Goal: Obtain resource: Obtain resource

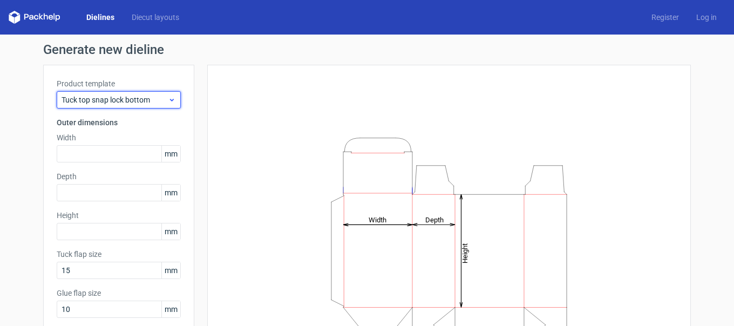
click at [116, 106] on div "Tuck top snap lock bottom" at bounding box center [119, 99] width 124 height 17
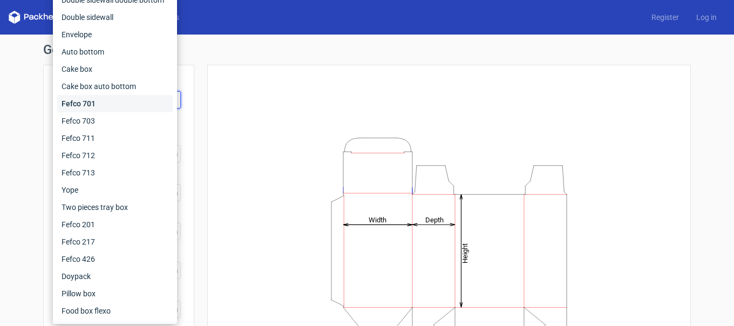
click at [99, 103] on div "Fefco 701" at bounding box center [115, 103] width 116 height 17
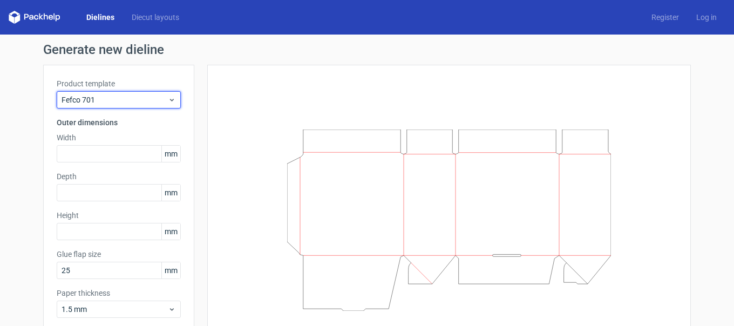
click at [99, 103] on span "Fefco 701" at bounding box center [115, 99] width 106 height 11
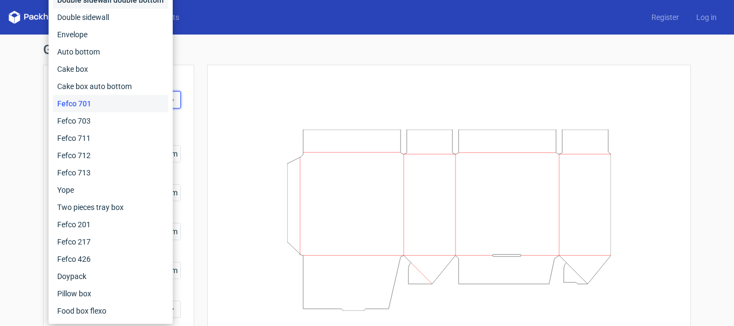
click at [98, 2] on div "Double sidewall double bottom" at bounding box center [111, -1] width 116 height 17
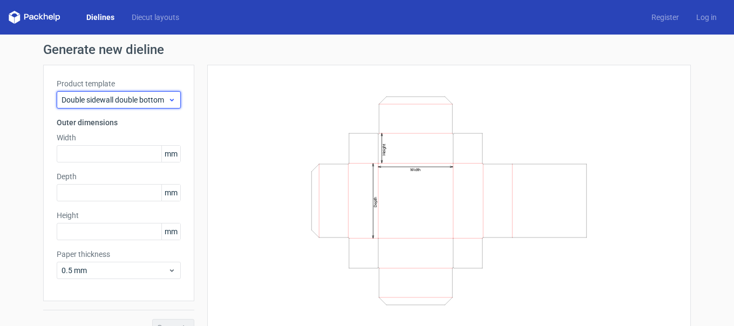
click at [126, 103] on span "Double sidewall double bottom" at bounding box center [115, 99] width 106 height 11
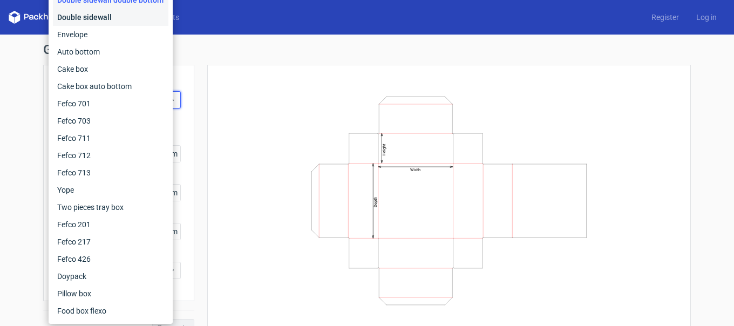
click at [102, 21] on div "Double sidewall" at bounding box center [111, 17] width 116 height 17
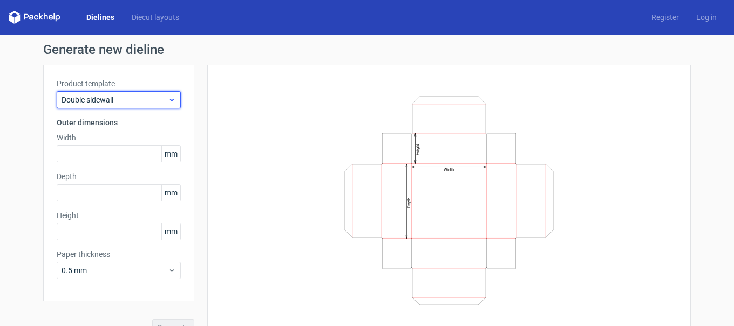
click at [127, 104] on span "Double sidewall" at bounding box center [115, 99] width 106 height 11
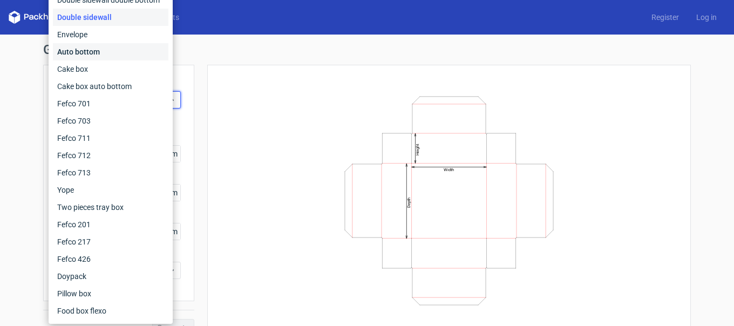
click at [111, 55] on div "Auto bottom" at bounding box center [111, 51] width 116 height 17
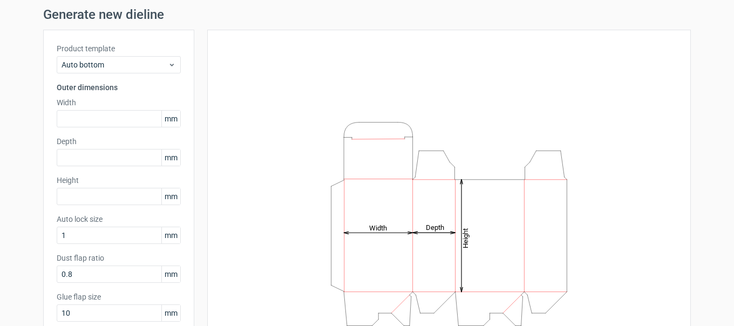
scroll to position [54, 0]
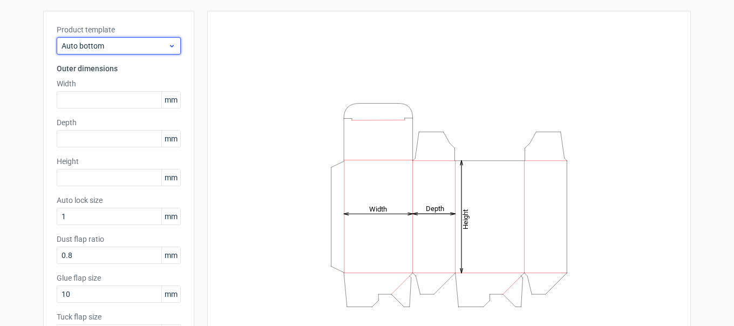
click at [111, 52] on div "Auto bottom" at bounding box center [119, 45] width 124 height 17
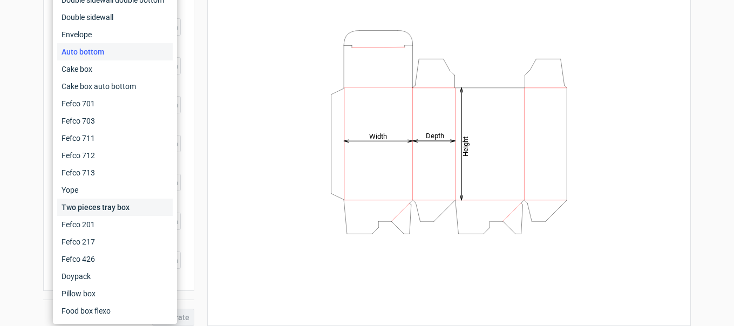
scroll to position [136, 0]
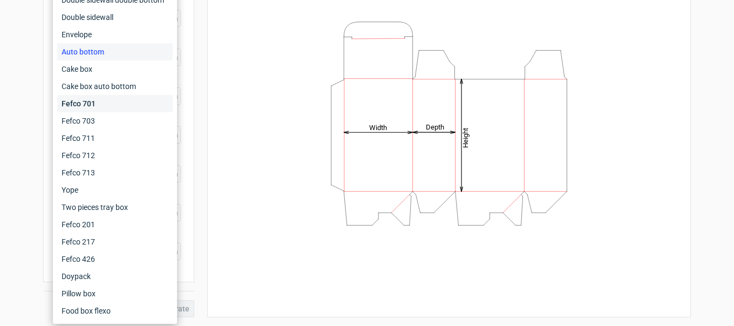
click at [87, 95] on div "Fefco 701" at bounding box center [115, 103] width 116 height 17
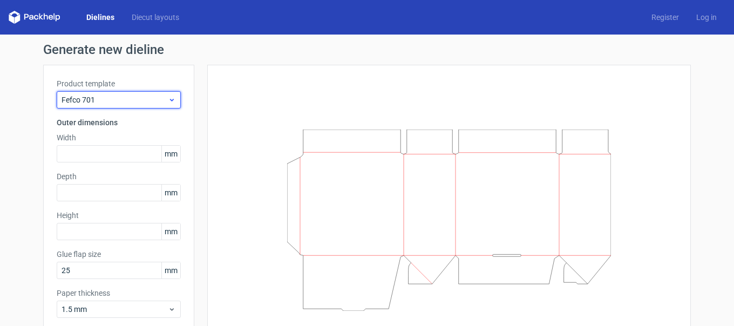
click at [109, 92] on div "Fefco 701" at bounding box center [119, 99] width 124 height 17
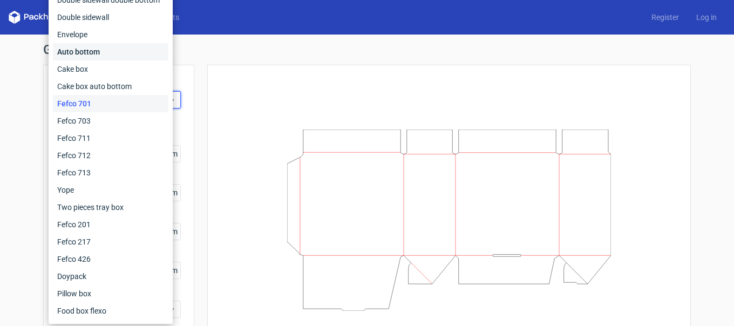
click at [106, 53] on div "Auto bottom" at bounding box center [111, 51] width 116 height 17
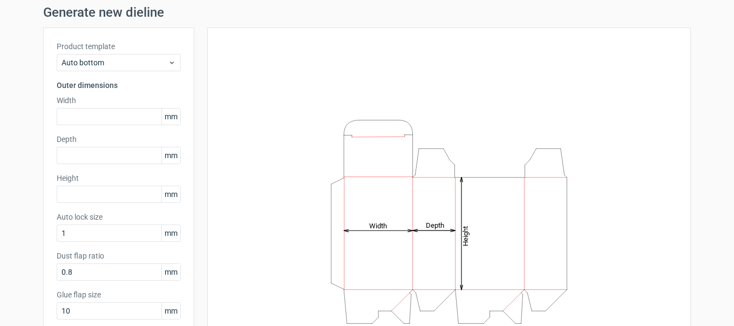
scroll to position [54, 0]
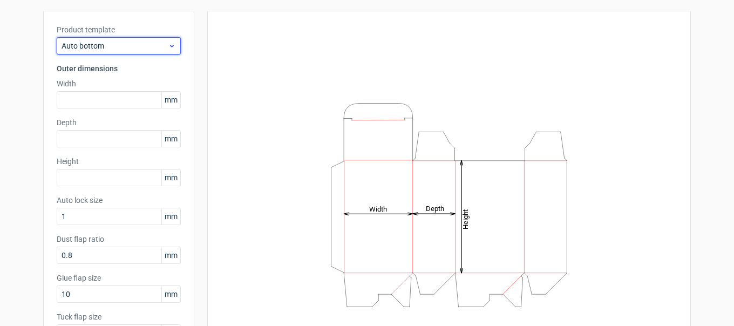
click at [136, 51] on span "Auto bottom" at bounding box center [115, 45] width 106 height 11
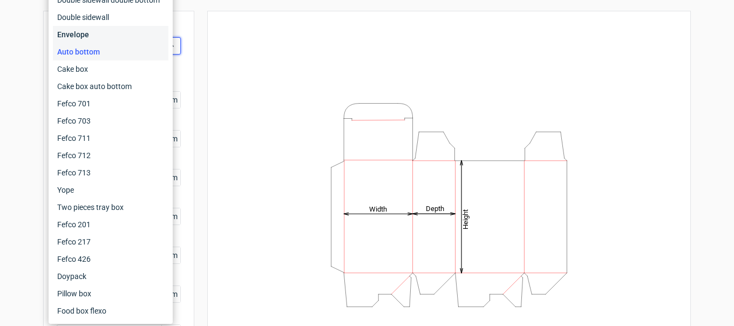
click at [130, 42] on div "Envelope" at bounding box center [111, 34] width 116 height 17
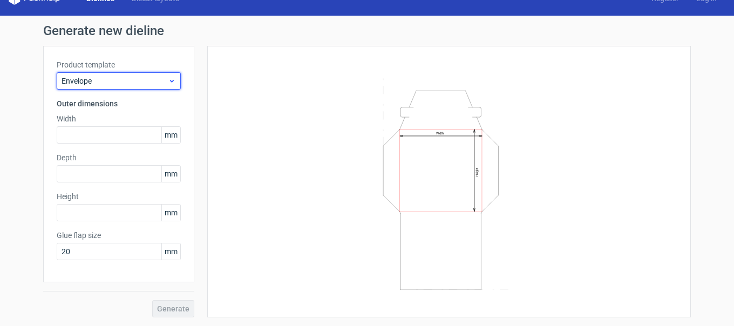
click at [91, 76] on span "Envelope" at bounding box center [115, 81] width 106 height 11
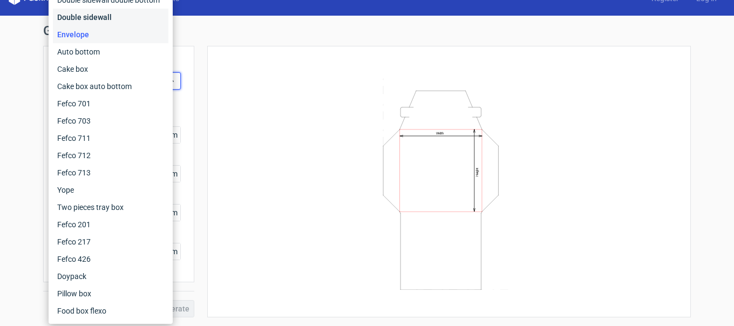
click at [76, 19] on div "Double sidewall" at bounding box center [111, 17] width 116 height 17
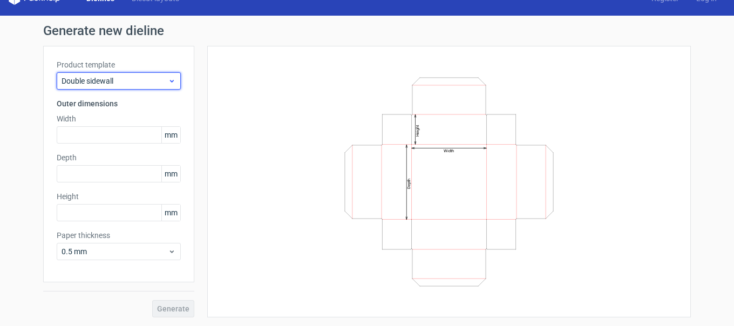
click at [86, 77] on span "Double sidewall" at bounding box center [115, 81] width 106 height 11
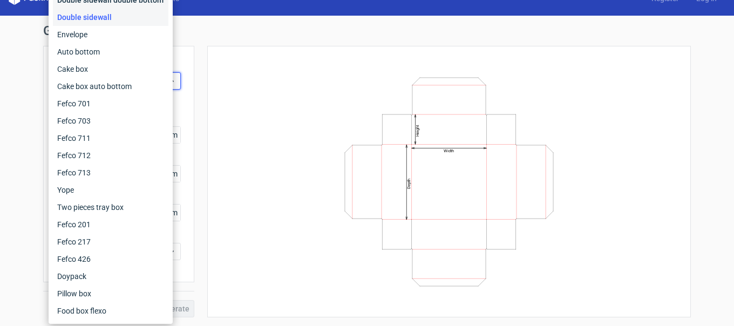
click at [90, 3] on div "Double sidewall double bottom" at bounding box center [111, -1] width 116 height 17
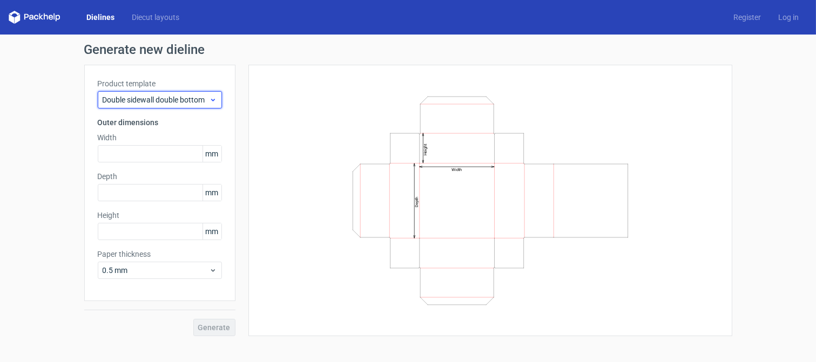
click at [169, 100] on span "Double sidewall double bottom" at bounding box center [156, 99] width 106 height 11
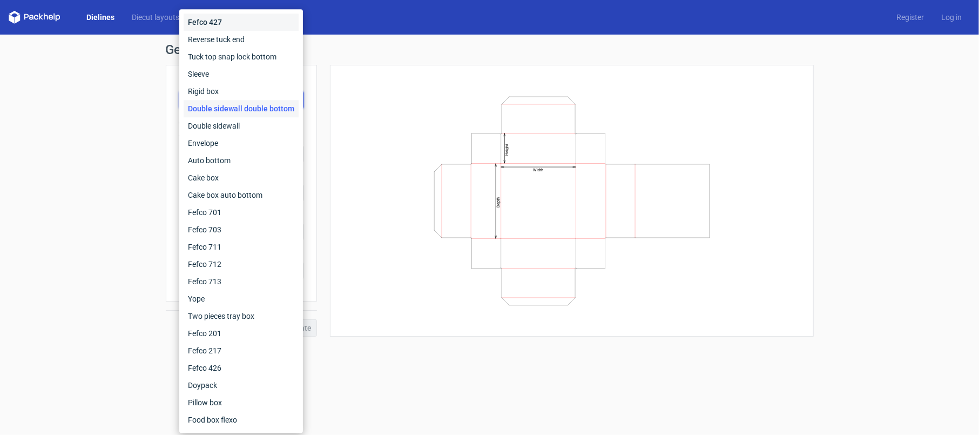
click at [244, 22] on div "Fefco 427" at bounding box center [241, 21] width 115 height 17
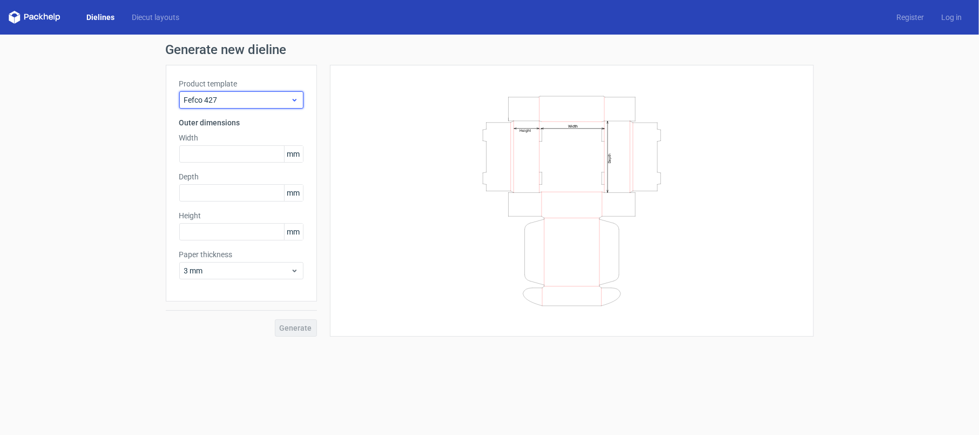
click at [225, 99] on span "Fefco 427" at bounding box center [237, 99] width 106 height 11
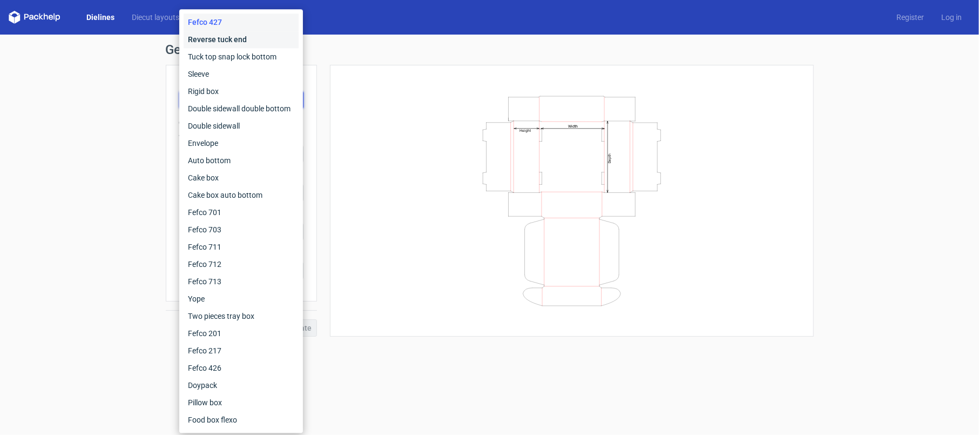
click at [234, 39] on div "Reverse tuck end" at bounding box center [241, 39] width 115 height 17
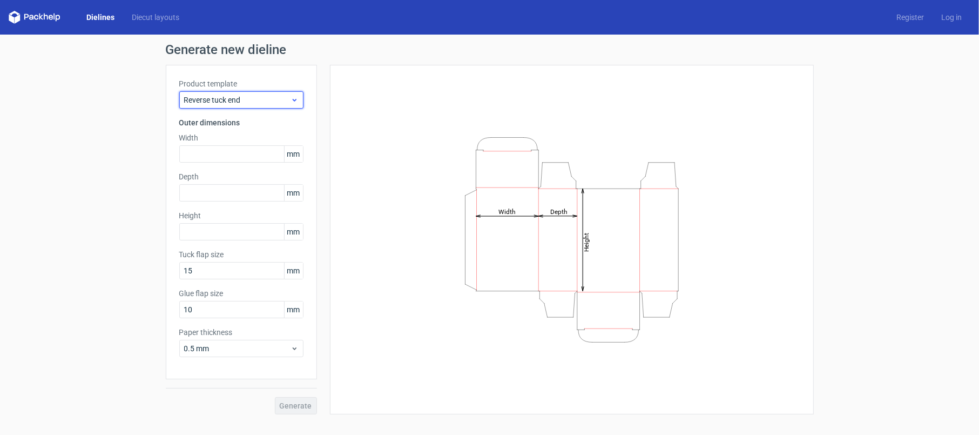
click at [261, 95] on span "Reverse tuck end" at bounding box center [237, 99] width 106 height 11
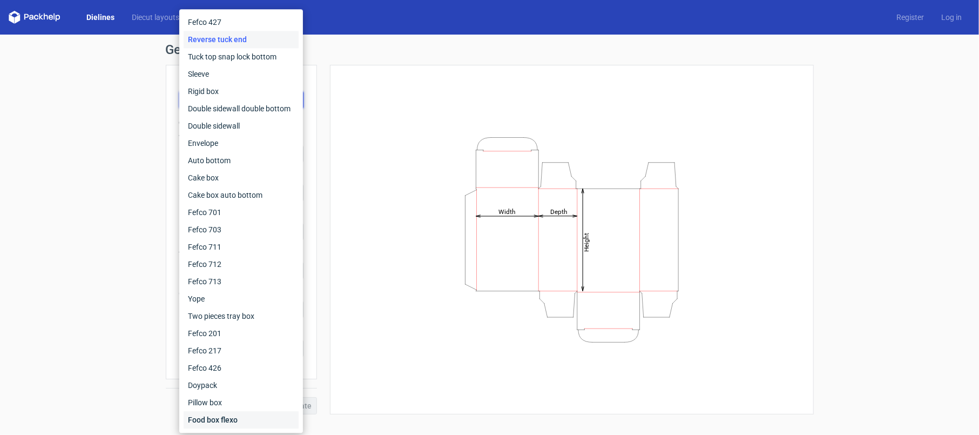
click at [238, 326] on div "Food box flexo" at bounding box center [241, 419] width 115 height 17
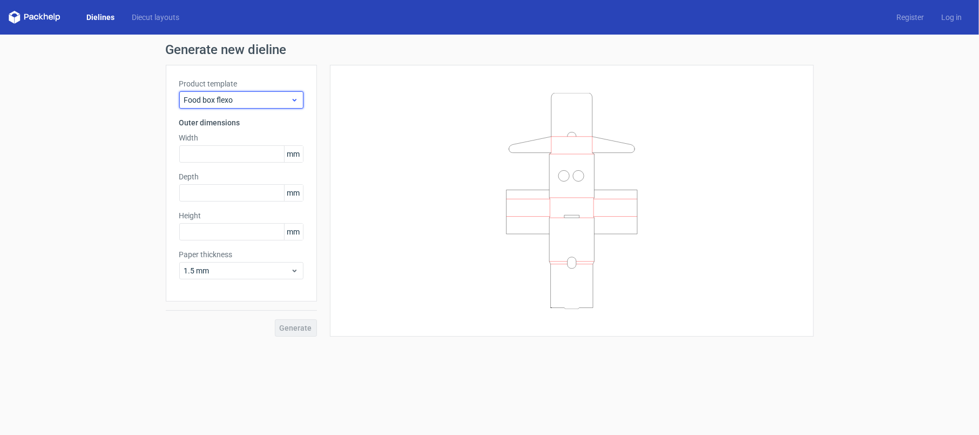
click at [238, 105] on span "Food box flexo" at bounding box center [237, 99] width 106 height 11
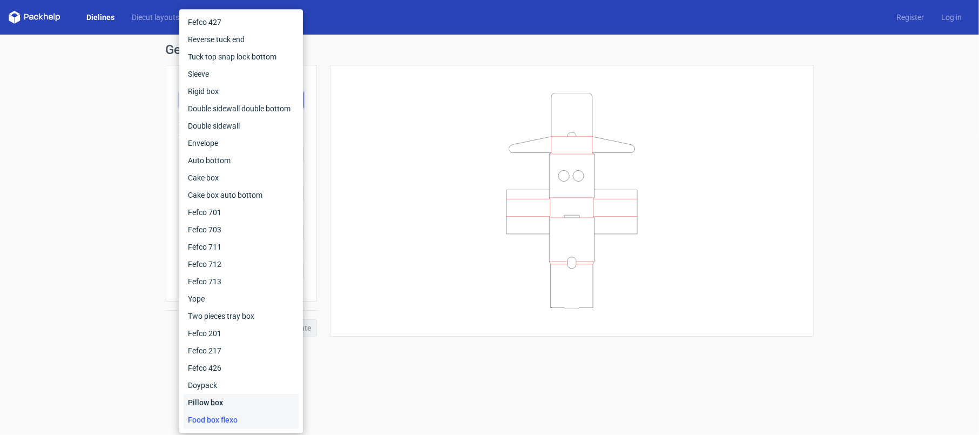
click at [230, 326] on div "Pillow box" at bounding box center [241, 402] width 115 height 17
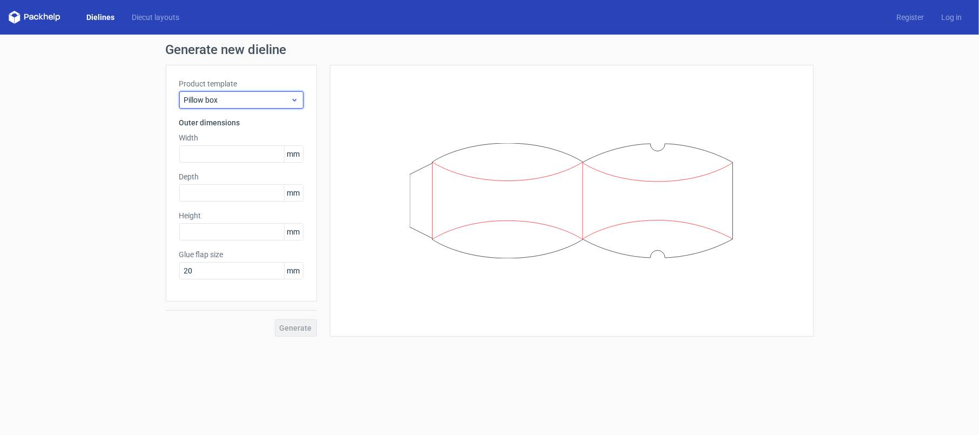
click at [251, 92] on div "Pillow box" at bounding box center [241, 99] width 124 height 17
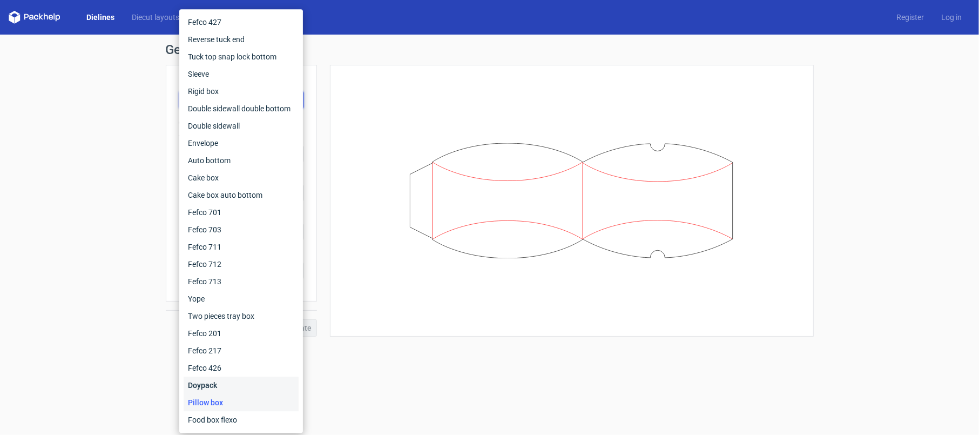
click at [256, 326] on div "Doypack" at bounding box center [241, 384] width 115 height 17
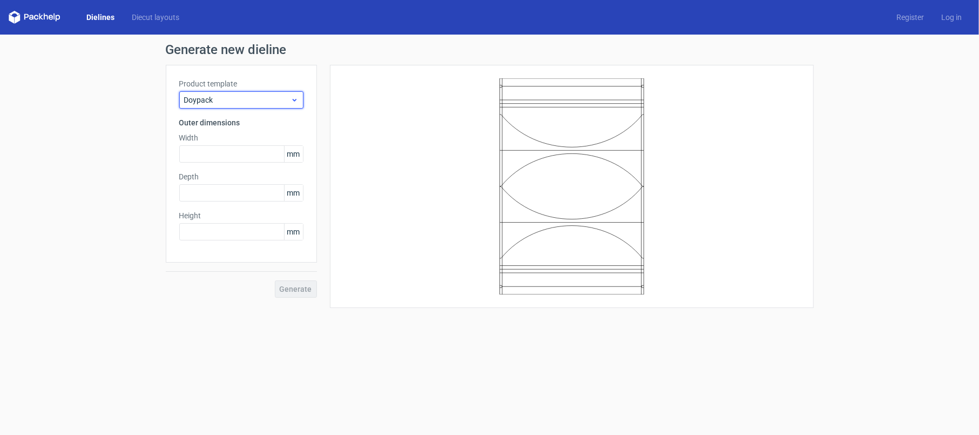
click at [267, 98] on span "Doypack" at bounding box center [237, 99] width 106 height 11
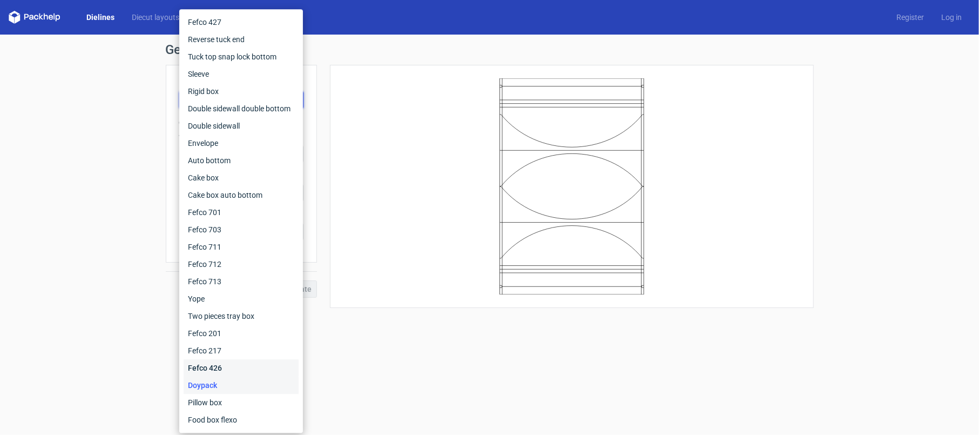
click at [239, 326] on div "Fefco 426" at bounding box center [241, 367] width 115 height 17
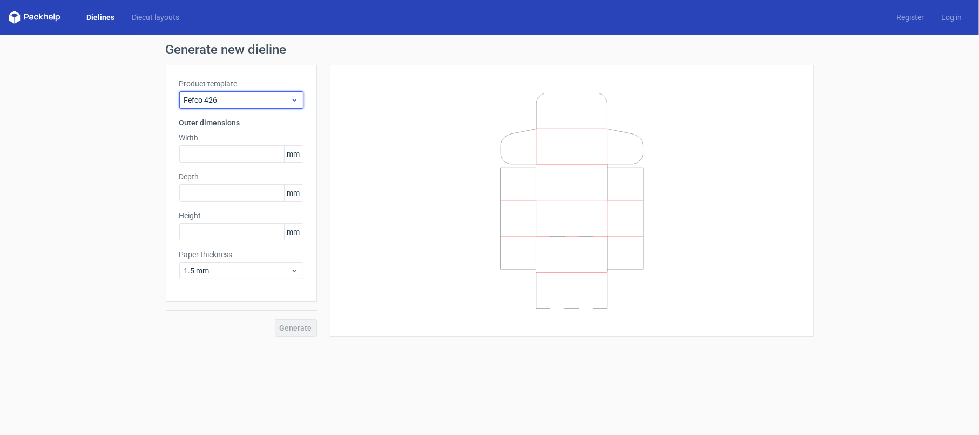
click at [225, 99] on span "Fefco 426" at bounding box center [237, 99] width 106 height 11
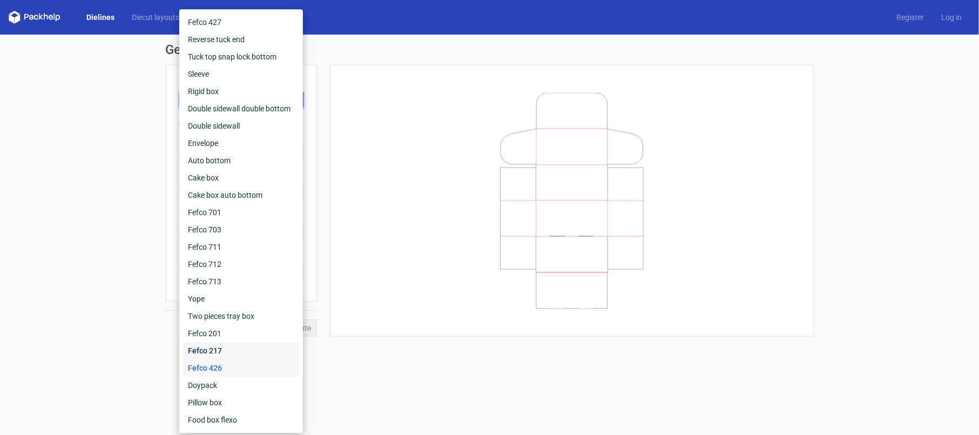
click at [241, 326] on div "Fefco 217" at bounding box center [241, 350] width 115 height 17
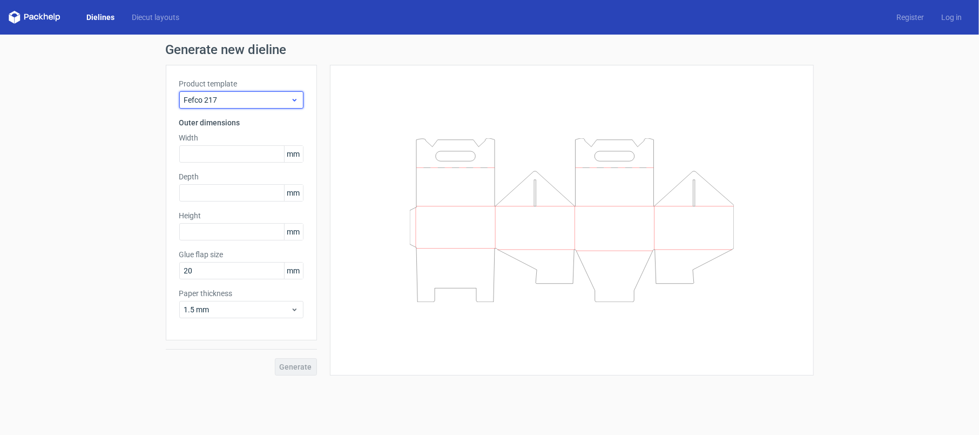
click at [266, 98] on span "Fefco 217" at bounding box center [237, 99] width 106 height 11
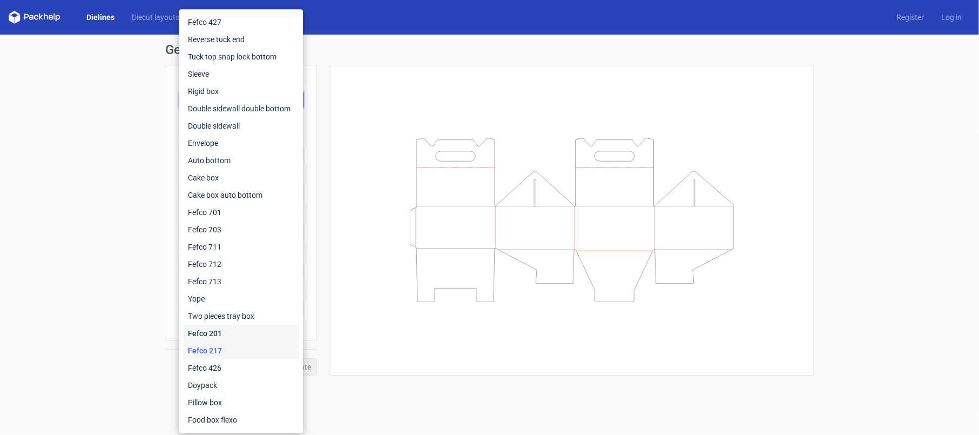
click at [244, 326] on div "Fefco 201" at bounding box center [241, 332] width 115 height 17
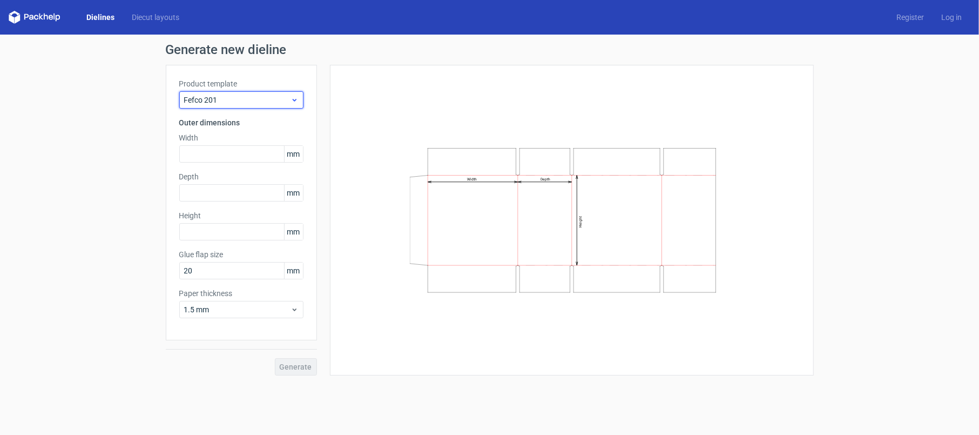
click at [257, 106] on div "Fefco 201" at bounding box center [241, 99] width 124 height 17
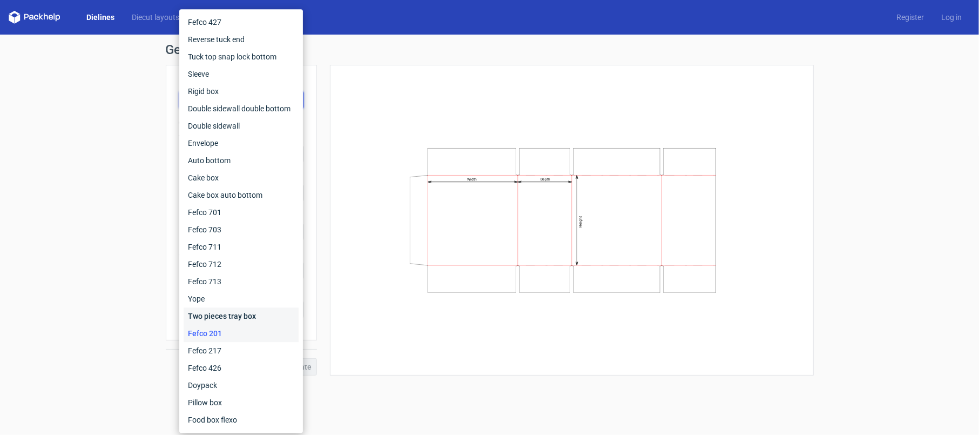
click at [233, 312] on div "Two pieces tray box" at bounding box center [241, 315] width 115 height 17
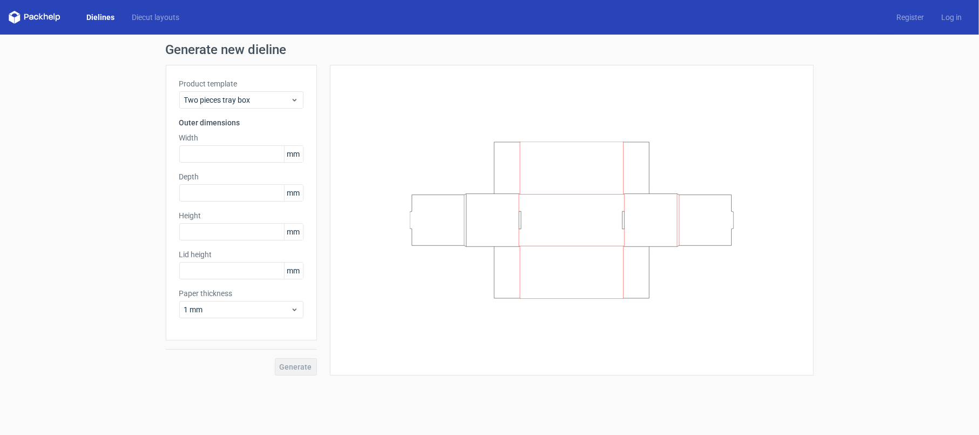
click at [266, 109] on div "Product template Two pieces tray box Outer dimensions Width mm Depth mm Height …" at bounding box center [241, 202] width 151 height 275
click at [266, 100] on span "Two pieces tray box" at bounding box center [237, 99] width 106 height 11
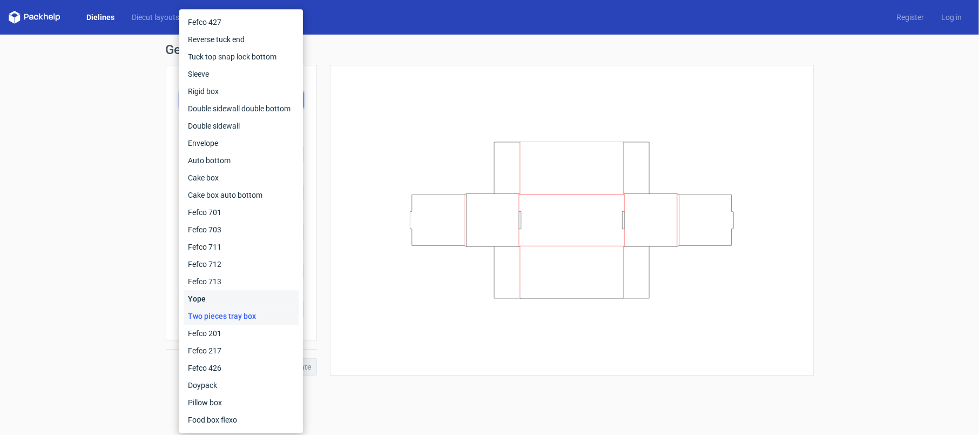
click at [232, 301] on div "Yope" at bounding box center [241, 298] width 115 height 17
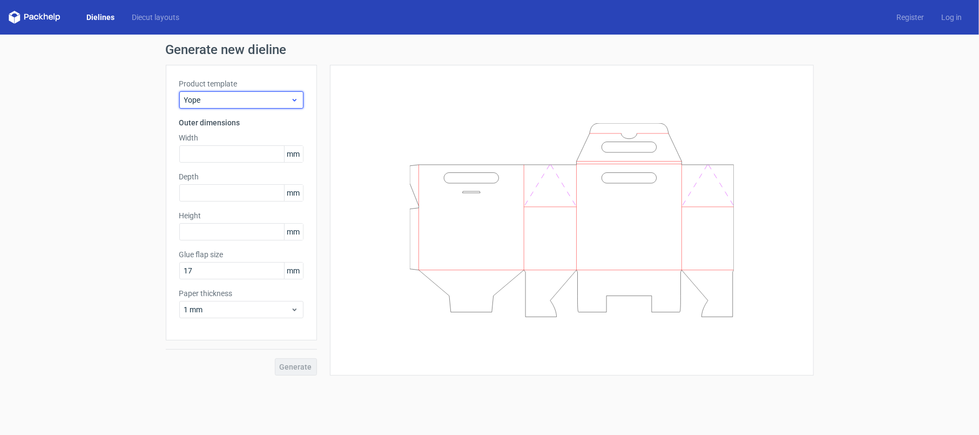
click at [227, 104] on span "Yope" at bounding box center [237, 99] width 106 height 11
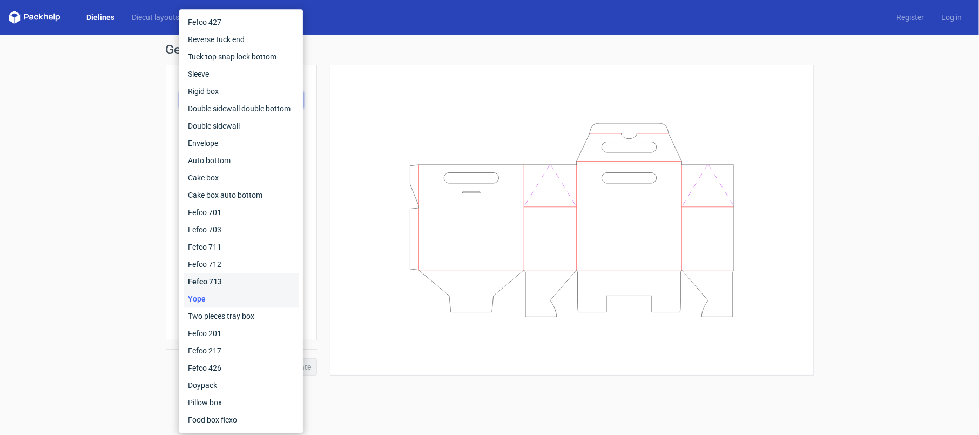
click at [220, 279] on div "Fefco 713" at bounding box center [241, 281] width 115 height 17
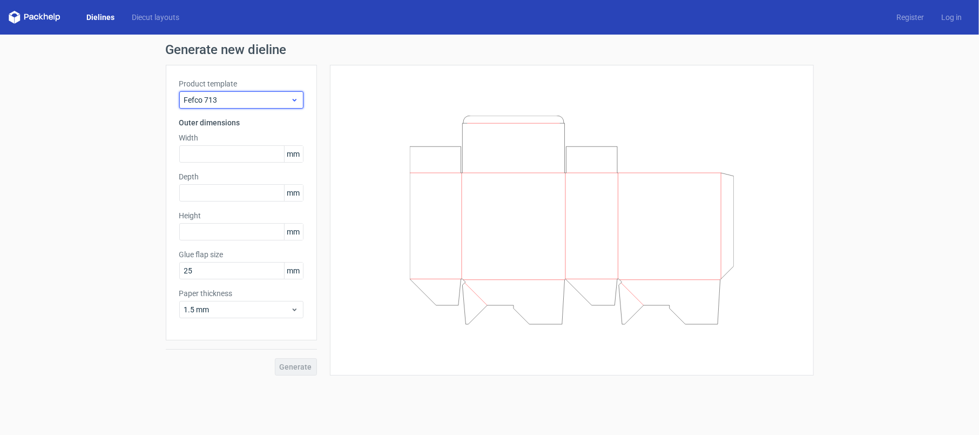
click at [242, 99] on span "Fefco 713" at bounding box center [237, 99] width 106 height 11
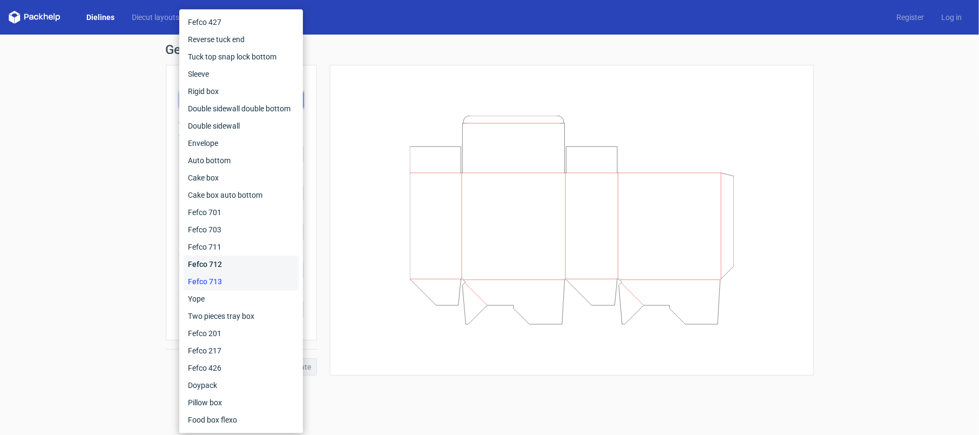
click at [238, 262] on div "Fefco 712" at bounding box center [241, 263] width 115 height 17
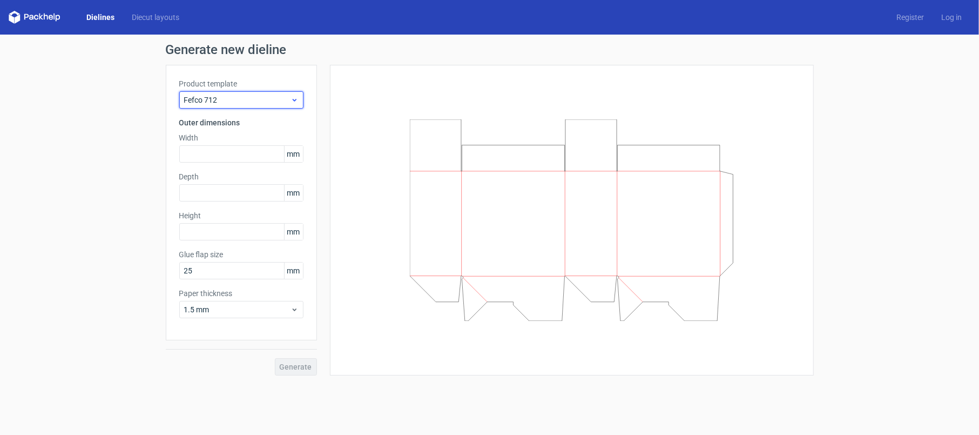
click at [258, 100] on span "Fefco 712" at bounding box center [237, 99] width 106 height 11
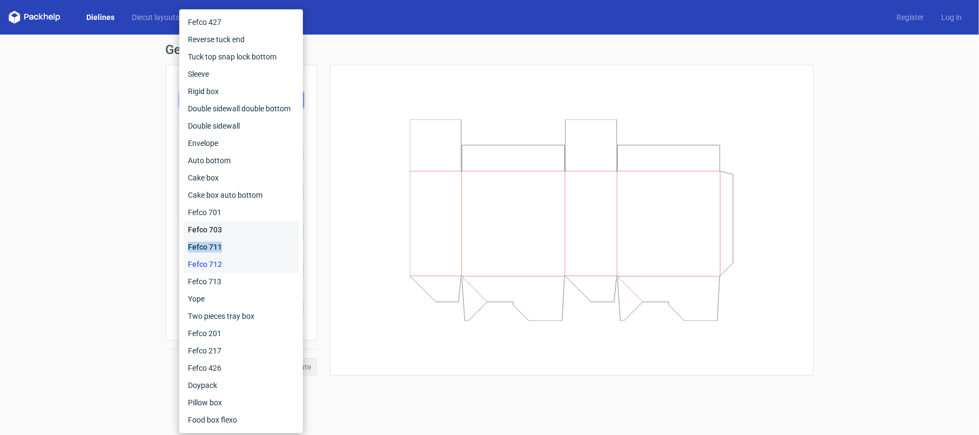
drag, startPoint x: 221, startPoint y: 235, endPoint x: 220, endPoint y: 241, distance: 5.5
click at [220, 241] on div "Fefco 427 Reverse tuck end Tuck top snap lock bottom Sleeve Rigid box Double si…" at bounding box center [241, 220] width 115 height 415
click at [220, 241] on div "Fefco 711" at bounding box center [241, 246] width 115 height 17
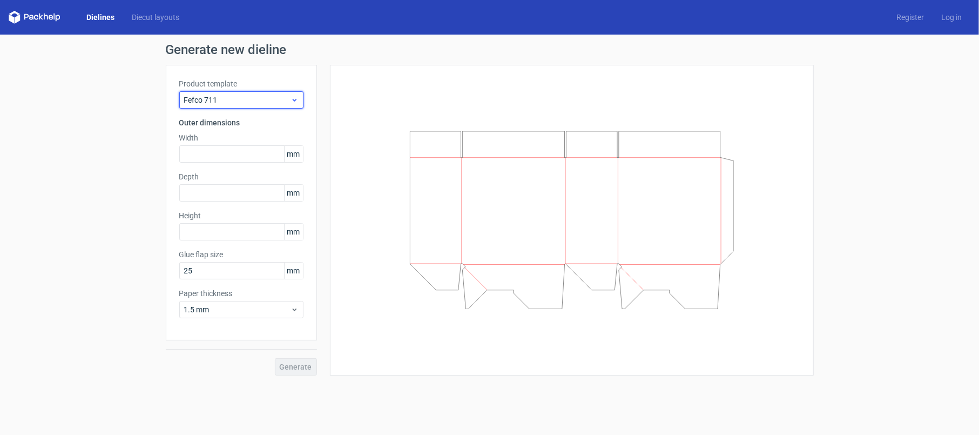
click at [245, 108] on div "Fefco 711" at bounding box center [241, 99] width 124 height 17
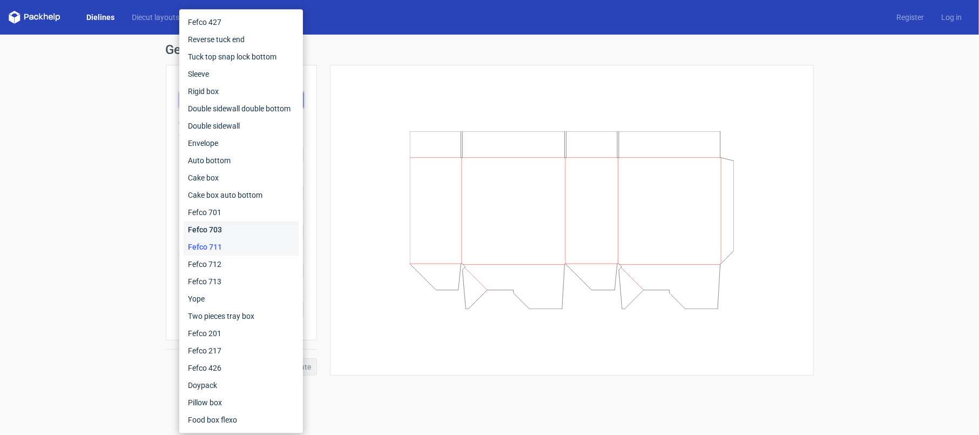
click at [226, 225] on div "Fefco 703" at bounding box center [241, 229] width 115 height 17
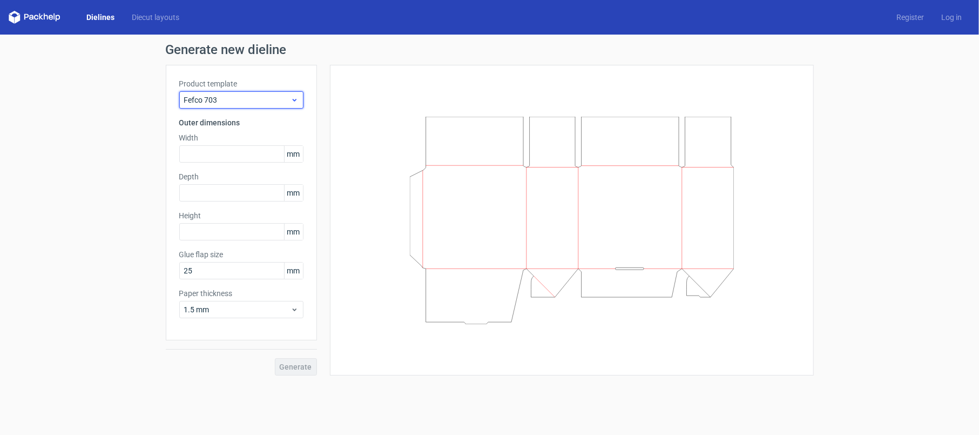
click at [263, 97] on span "Fefco 703" at bounding box center [237, 99] width 106 height 11
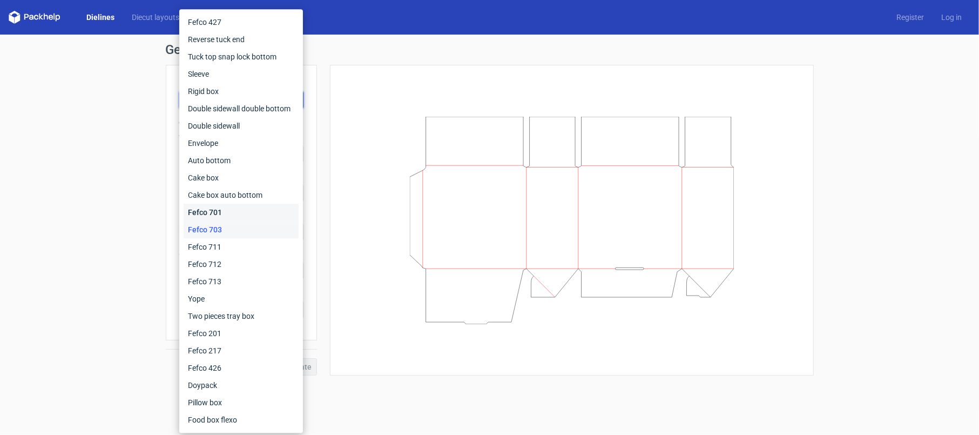
click at [229, 212] on div "Fefco 701" at bounding box center [241, 212] width 115 height 17
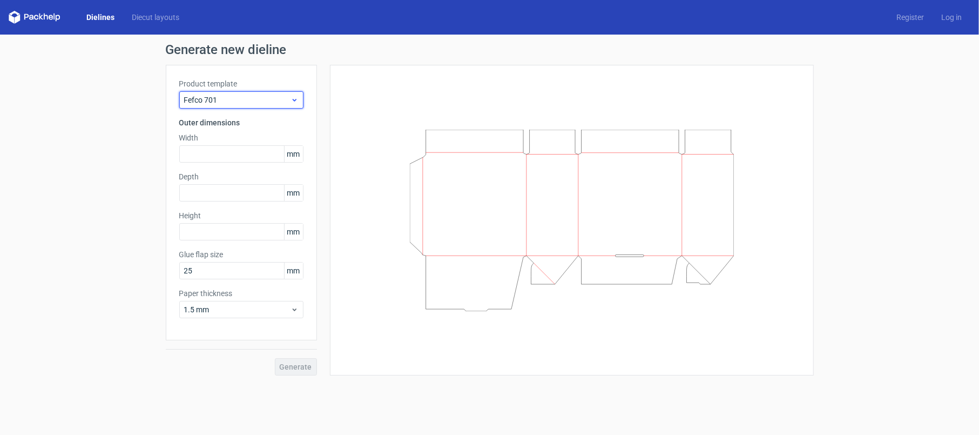
click at [247, 102] on span "Fefco 701" at bounding box center [237, 99] width 106 height 11
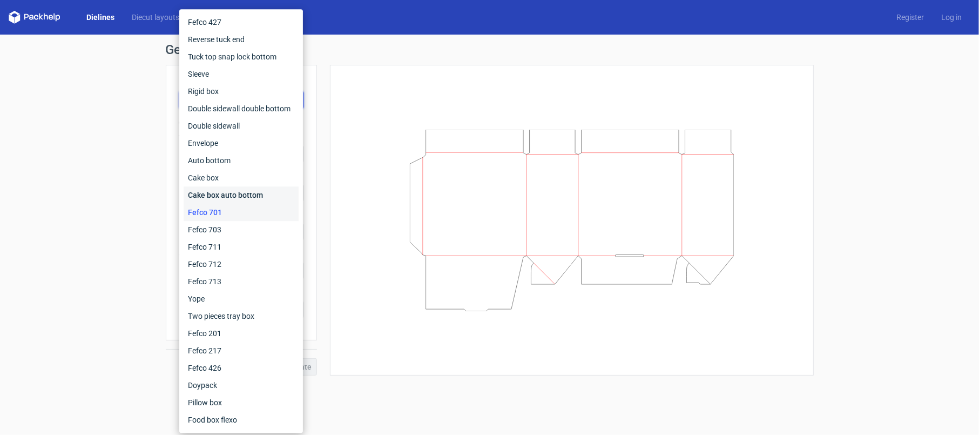
click at [238, 193] on div "Cake box auto bottom" at bounding box center [241, 194] width 115 height 17
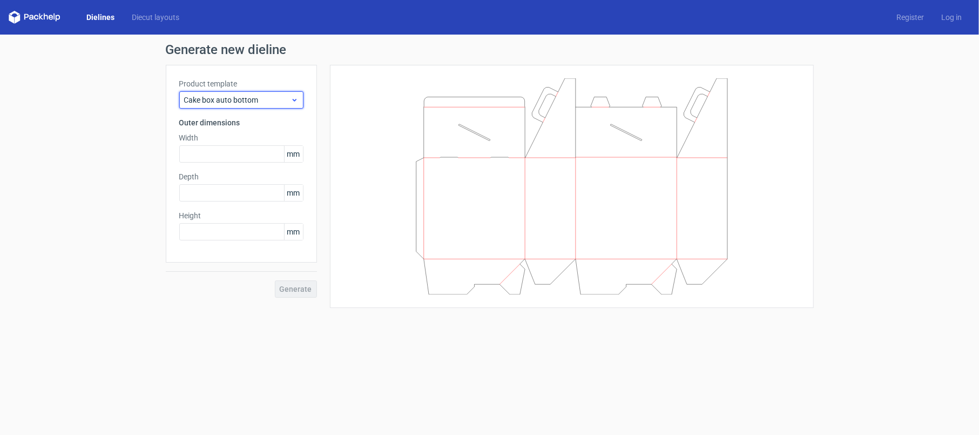
click at [267, 93] on div "Cake box auto bottom" at bounding box center [241, 99] width 124 height 17
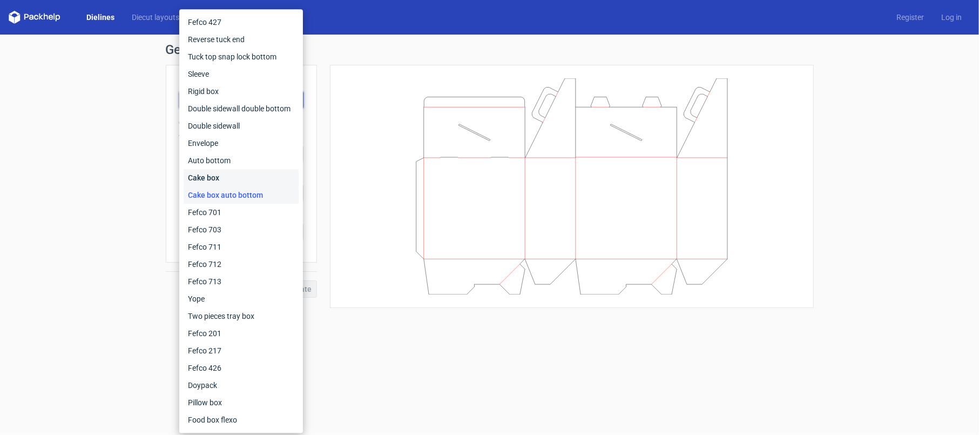
click at [230, 180] on div "Cake box" at bounding box center [241, 177] width 115 height 17
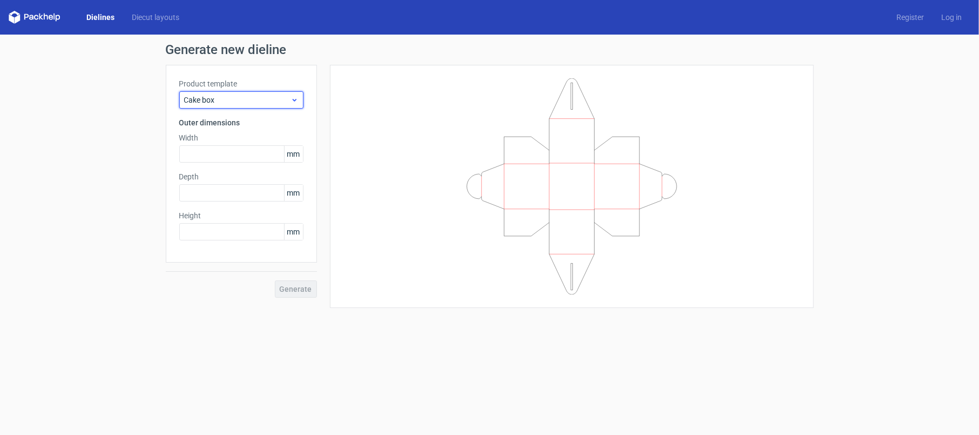
click at [264, 97] on span "Cake box" at bounding box center [237, 99] width 106 height 11
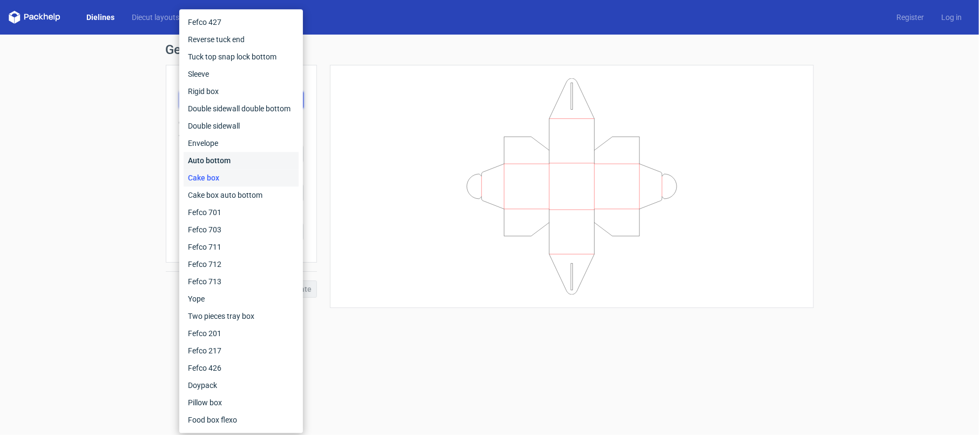
click at [243, 152] on div "Auto bottom" at bounding box center [241, 160] width 115 height 17
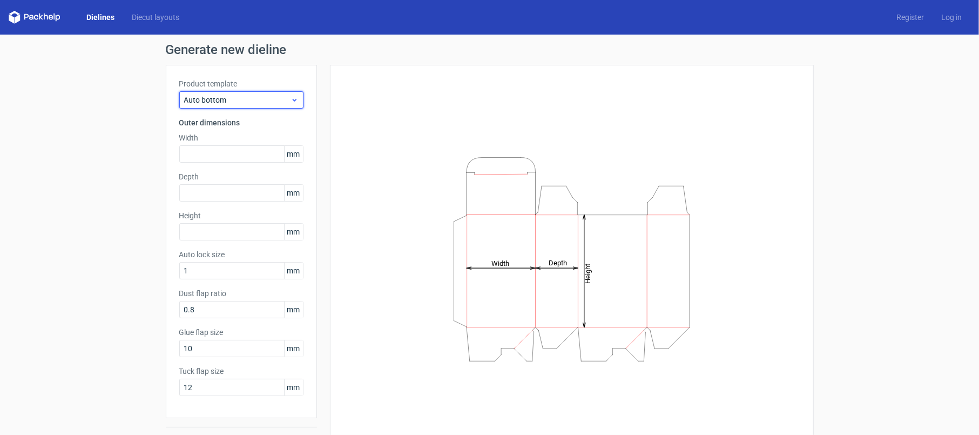
click at [261, 98] on span "Auto bottom" at bounding box center [237, 99] width 106 height 11
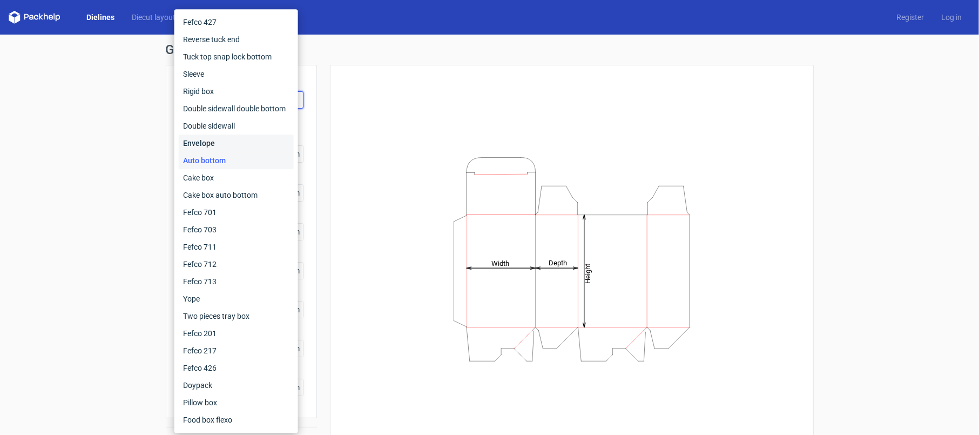
click at [253, 147] on div "Envelope" at bounding box center [236, 142] width 115 height 17
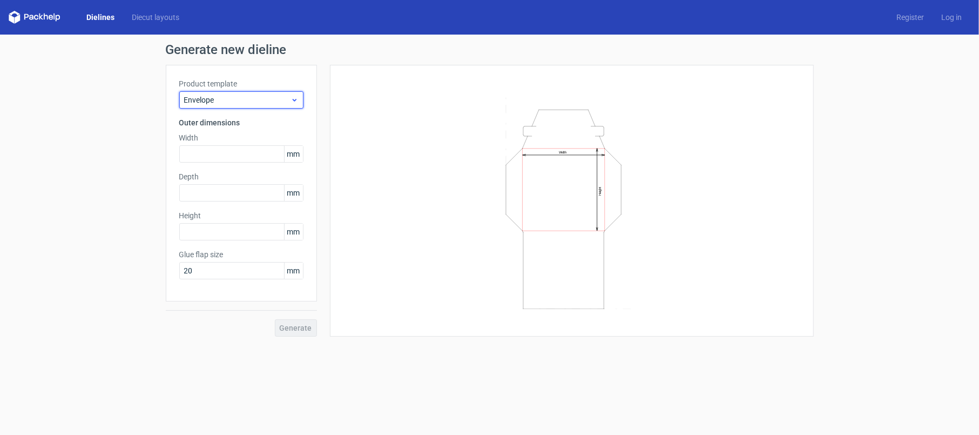
click at [259, 97] on span "Envelope" at bounding box center [237, 99] width 106 height 11
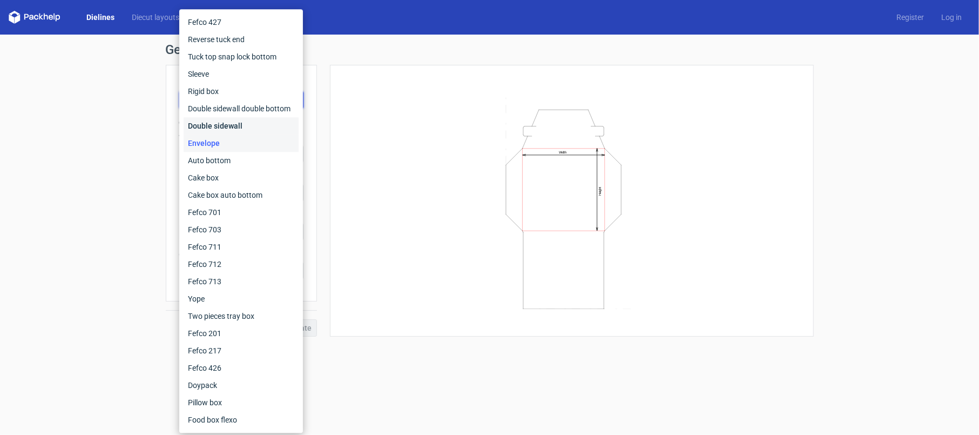
click at [255, 122] on div "Double sidewall" at bounding box center [241, 125] width 115 height 17
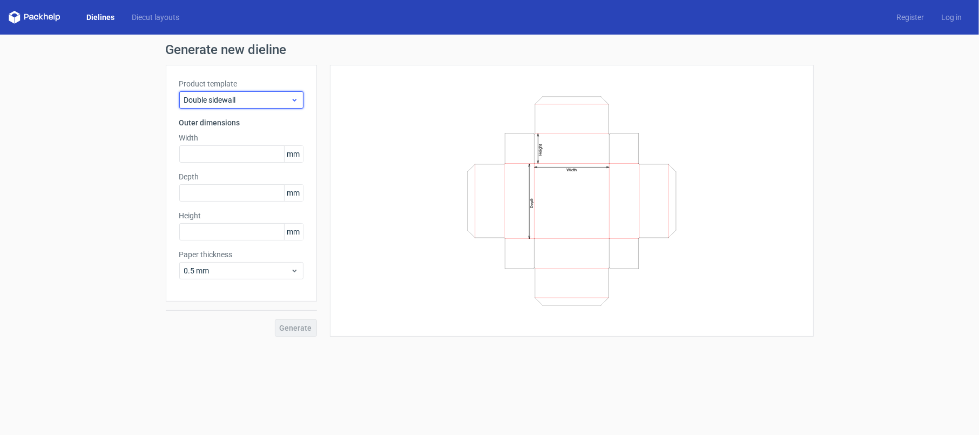
click at [258, 100] on span "Double sidewall" at bounding box center [237, 99] width 106 height 11
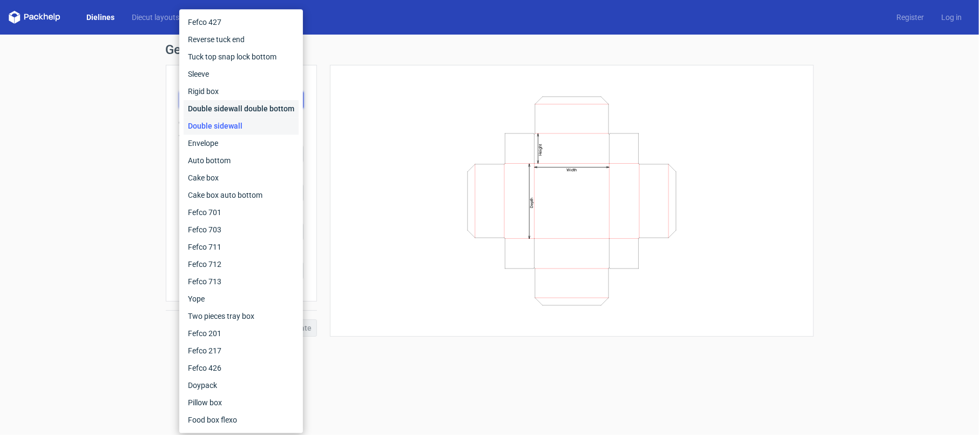
click at [251, 102] on div "Double sidewall double bottom" at bounding box center [241, 108] width 115 height 17
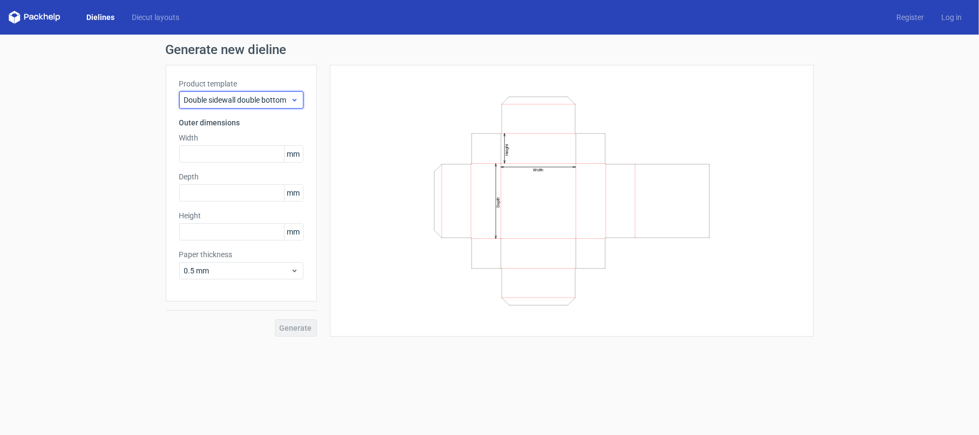
click at [252, 100] on span "Double sidewall double bottom" at bounding box center [237, 99] width 106 height 11
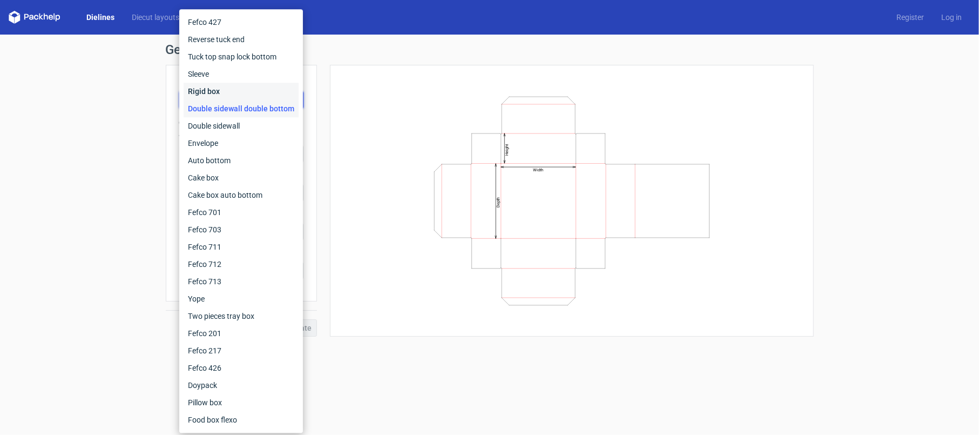
click at [252, 93] on div "Rigid box" at bounding box center [241, 91] width 115 height 17
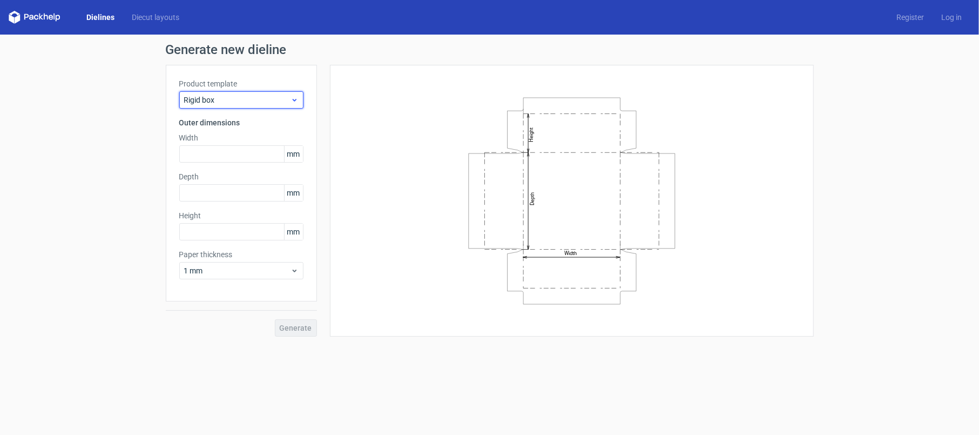
click at [255, 98] on span "Rigid box" at bounding box center [237, 99] width 106 height 11
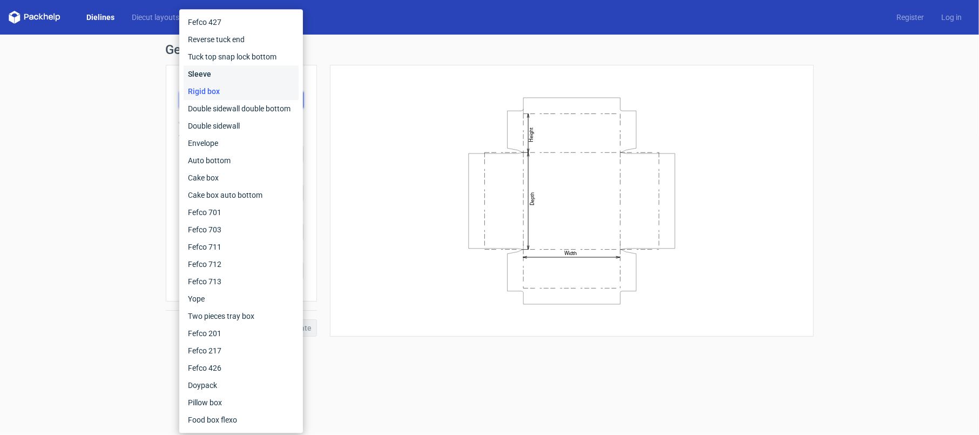
click at [256, 78] on div "Sleeve" at bounding box center [241, 73] width 115 height 17
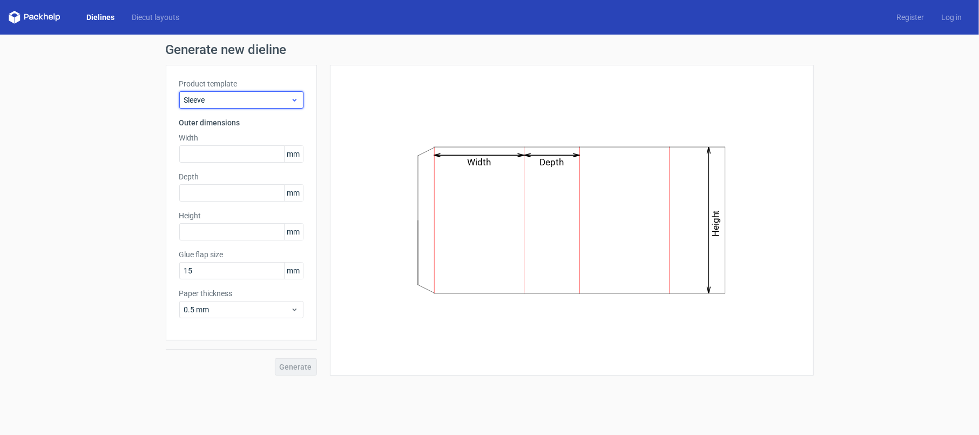
click at [255, 100] on span "Sleeve" at bounding box center [237, 99] width 106 height 11
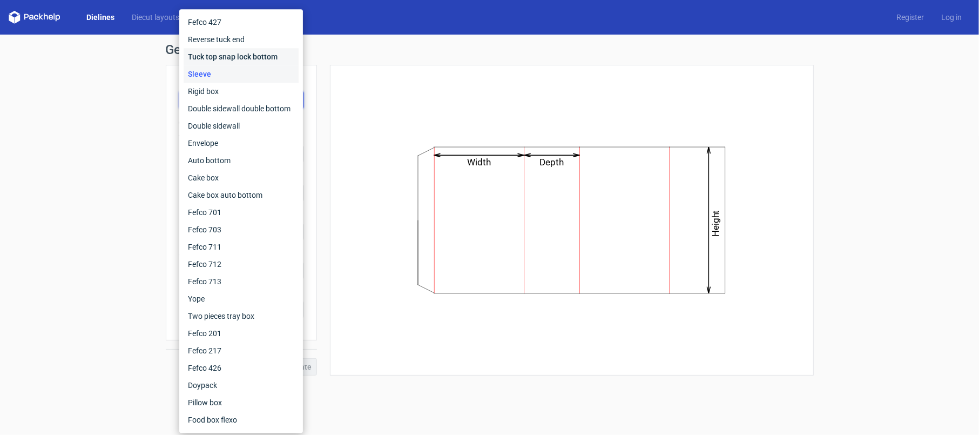
click at [258, 63] on div "Tuck top snap lock bottom" at bounding box center [241, 56] width 115 height 17
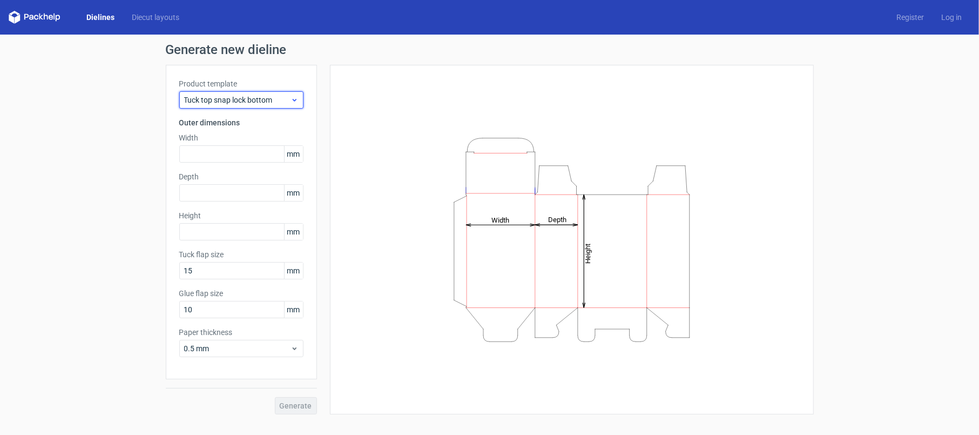
click at [260, 98] on span "Tuck top snap lock bottom" at bounding box center [237, 99] width 106 height 11
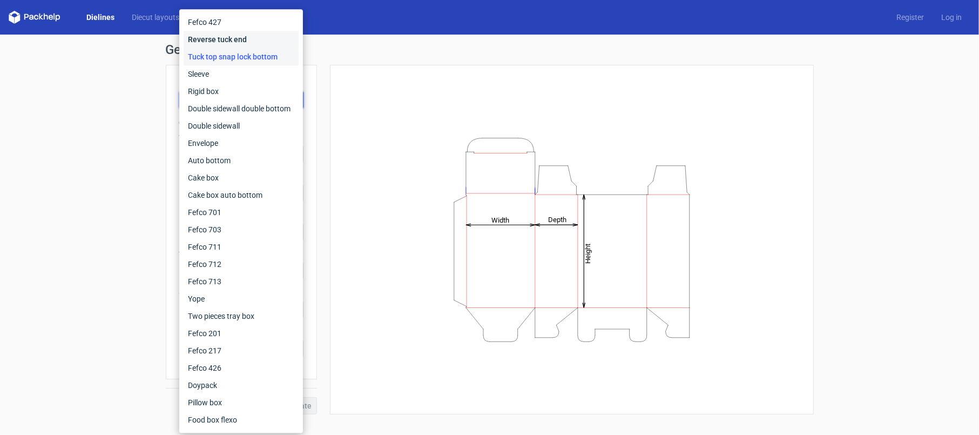
click at [265, 40] on div "Reverse tuck end" at bounding box center [241, 39] width 115 height 17
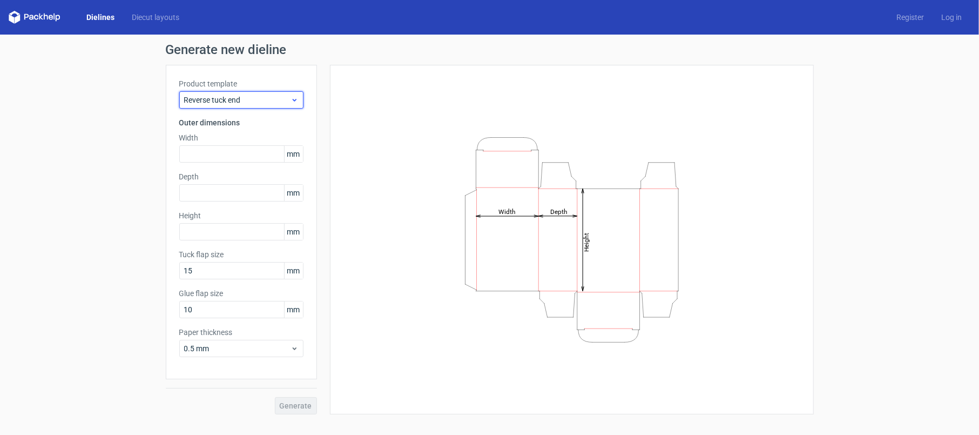
click at [231, 96] on span "Reverse tuck end" at bounding box center [237, 99] width 106 height 11
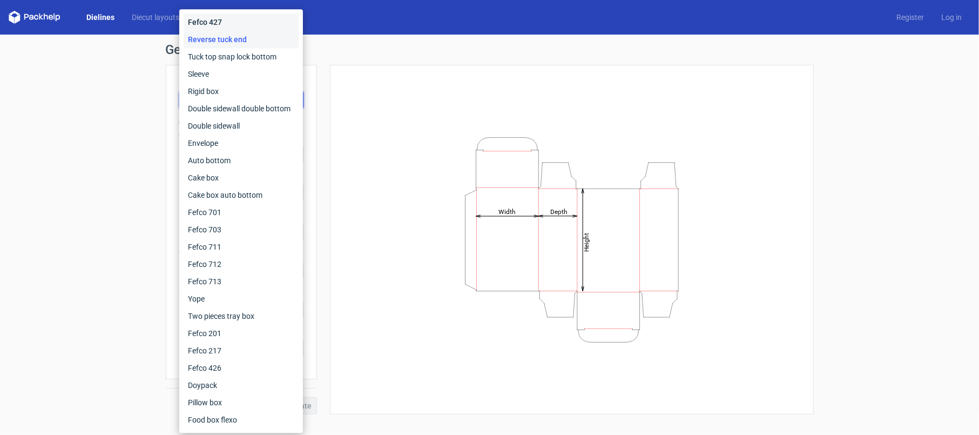
click at [244, 18] on div "Fefco 427" at bounding box center [241, 21] width 115 height 17
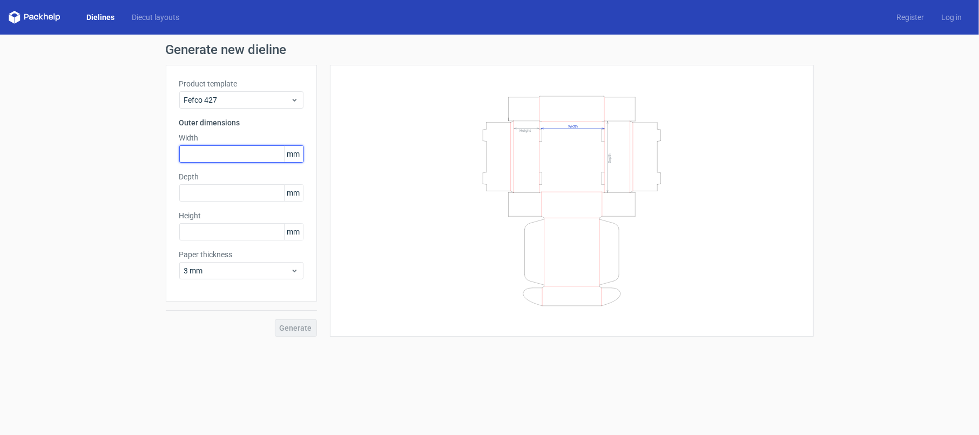
click at [240, 148] on input "text" at bounding box center [241, 153] width 124 height 17
click at [238, 229] on input "text" at bounding box center [241, 231] width 124 height 17
type input "65"
click at [235, 189] on input "text" at bounding box center [241, 192] width 124 height 17
click at [230, 270] on span "3 mm" at bounding box center [237, 270] width 106 height 11
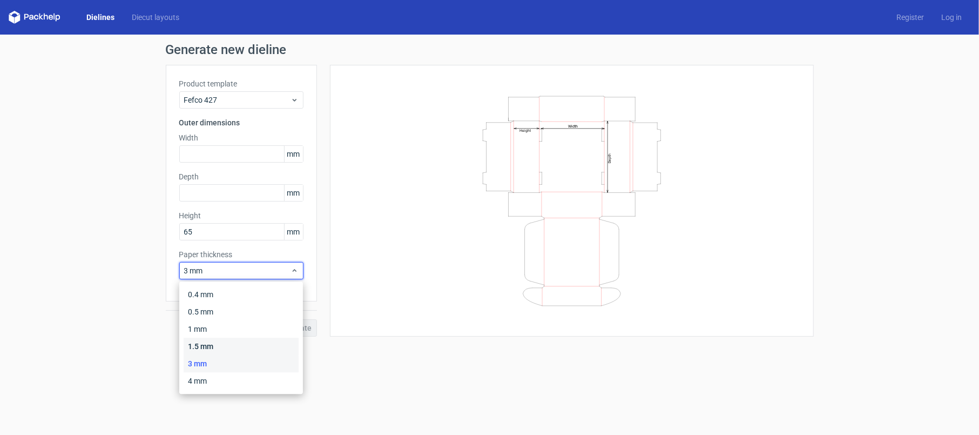
click at [219, 326] on div "1.5 mm" at bounding box center [241, 345] width 115 height 17
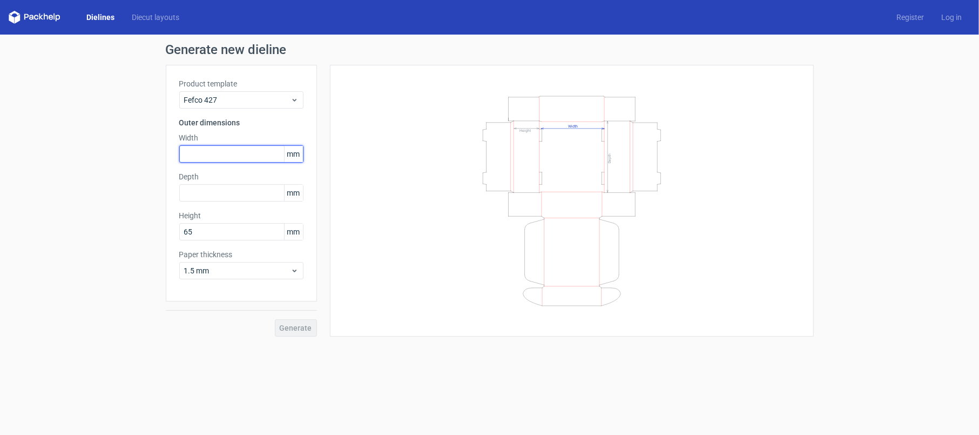
click at [215, 152] on input "text" at bounding box center [241, 153] width 124 height 17
type input "360"
click at [217, 189] on input "text" at bounding box center [241, 192] width 124 height 17
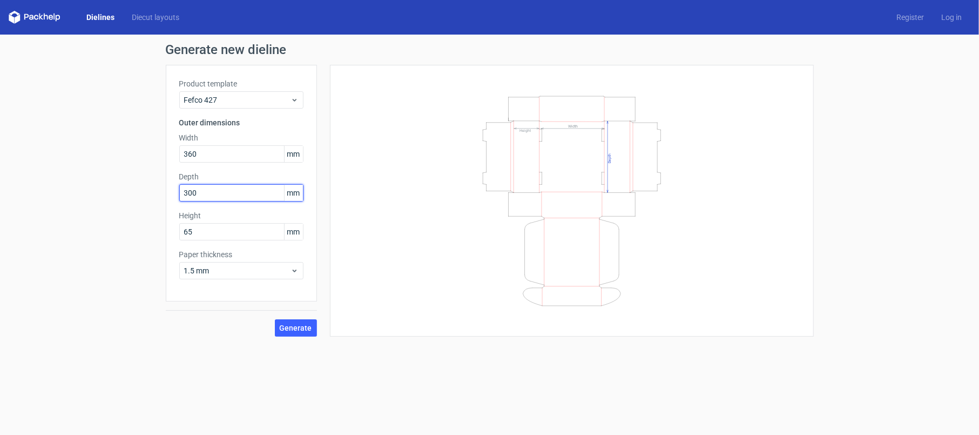
type input "300"
click at [144, 225] on div "Generate new dieline Product template Fefco 427 Outer dimensions Width 360 mm D…" at bounding box center [489, 190] width 979 height 310
click at [287, 326] on span "Generate" at bounding box center [296, 328] width 32 height 8
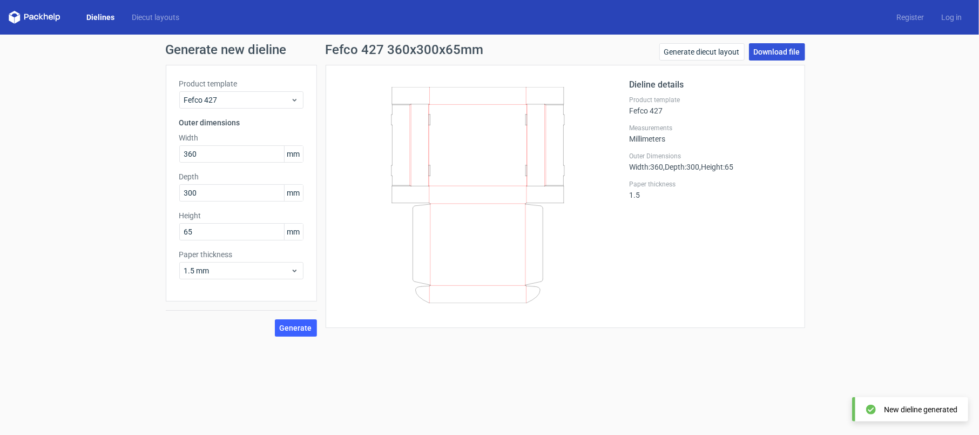
click at [734, 55] on link "Download file" at bounding box center [777, 51] width 56 height 17
click at [734, 48] on link "Download file" at bounding box center [777, 51] width 56 height 17
click at [646, 173] on div "Dieline details Product template Fefco 427 Measurements Millimeters Outer Dimen…" at bounding box center [711, 196] width 162 height 236
click at [733, 54] on link "Generate diecut layout" at bounding box center [701, 51] width 85 height 17
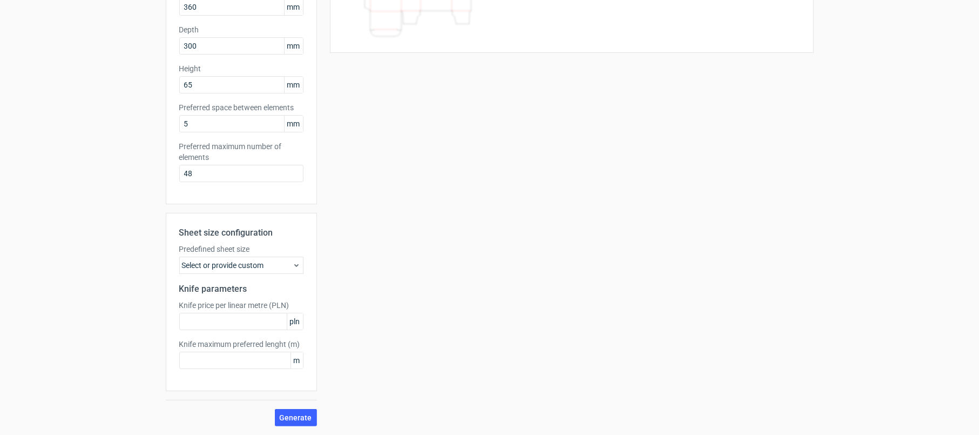
scroll to position [147, 0]
click at [262, 266] on div "Select or provide custom" at bounding box center [241, 264] width 124 height 17
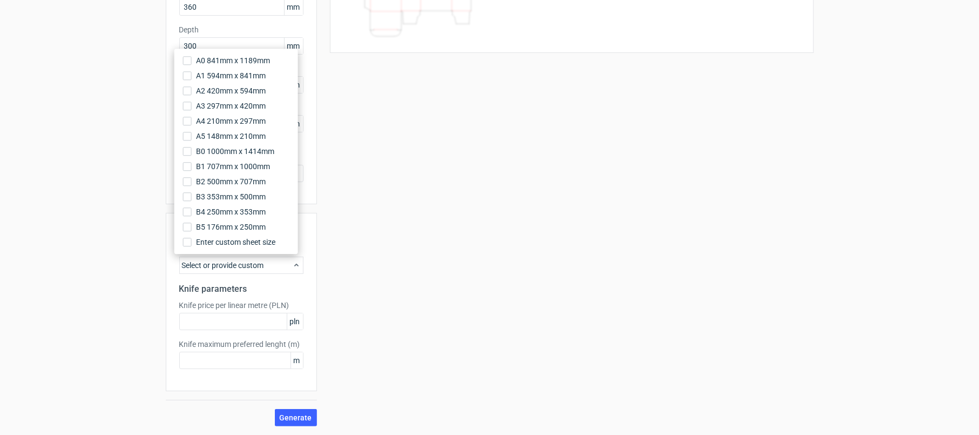
click at [420, 239] on div "Your diecut layouts will be listed here once you generate them Height Depth Wid…" at bounding box center [565, 172] width 497 height 508
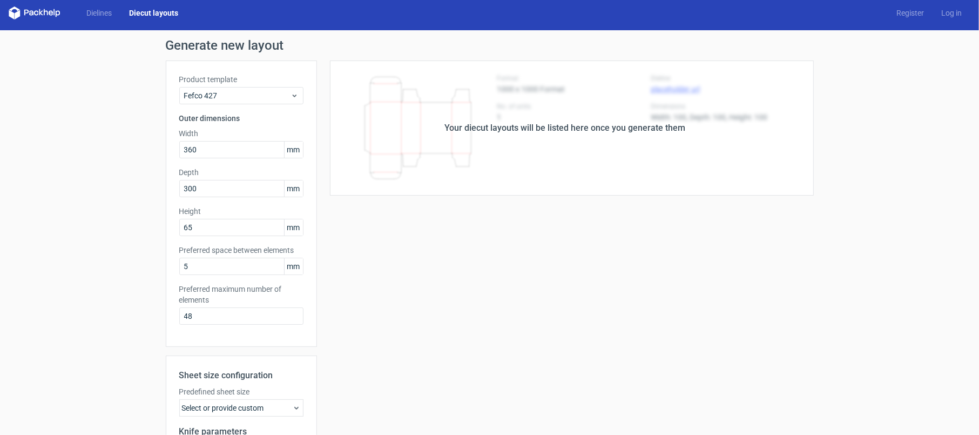
scroll to position [0, 0]
